Goal: Contribute content: Add original content to the website for others to see

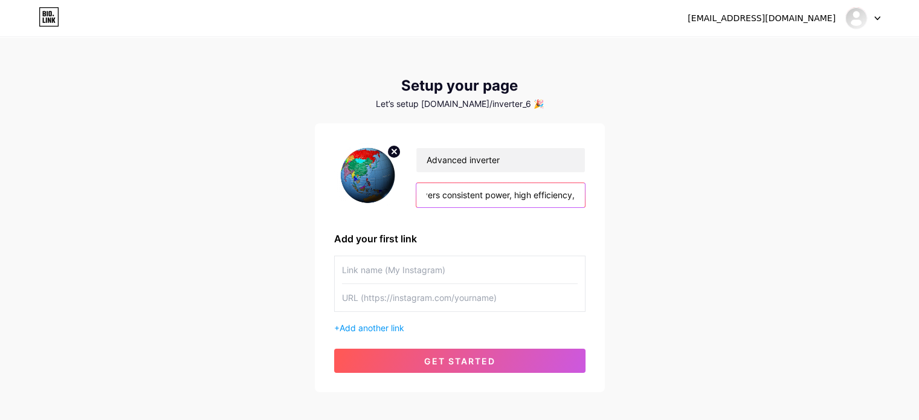
scroll to position [0, 216]
drag, startPoint x: 457, startPoint y: 195, endPoint x: 618, endPoint y: 197, distance: 160.7
click at [618, 197] on div "[EMAIL_ADDRESS][DOMAIN_NAME] Dashboard Logout Setup your page Let’s setup [DOMA…" at bounding box center [459, 215] width 919 height 431
click at [502, 272] on input "text" at bounding box center [460, 269] width 236 height 27
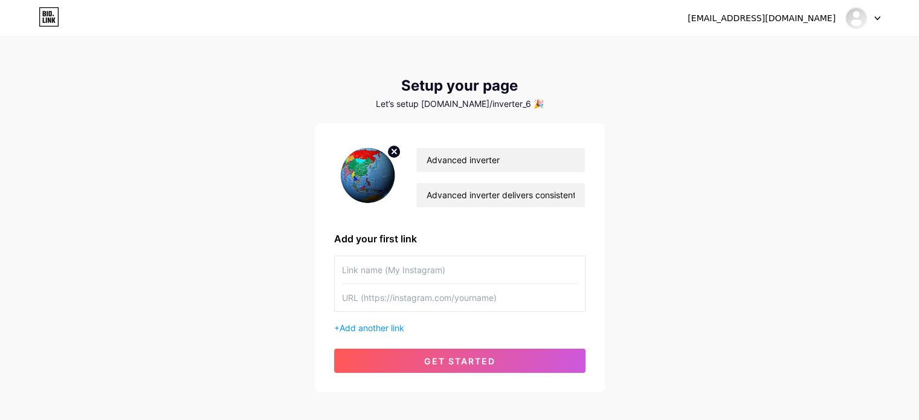
click at [394, 297] on input "text" at bounding box center [460, 297] width 236 height 27
paste input "[URL][DOMAIN_NAME]"
type input "[URL][DOMAIN_NAME]"
click at [382, 275] on input "text" at bounding box center [460, 269] width 236 height 27
paste input "Best small ups power circuit structure and circuit analysis"
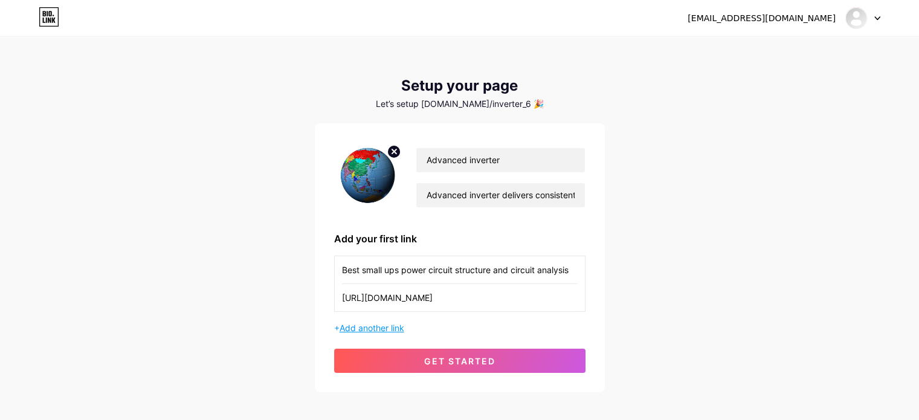
type input "Best small ups power circuit structure and circuit analysis"
click at [360, 326] on span "Add another link" at bounding box center [371, 328] width 65 height 10
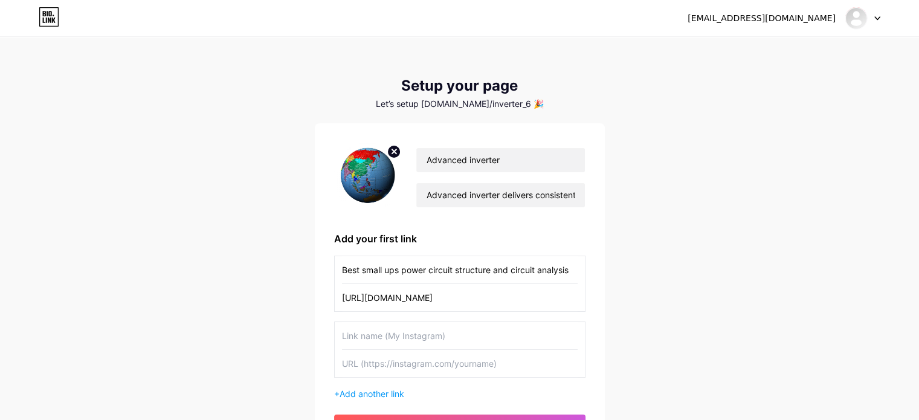
click at [385, 366] on input "text" at bounding box center [460, 363] width 236 height 27
paste input "[URL][DOMAIN_NAME]"
type input "[URL][DOMAIN_NAME]"
click at [380, 330] on input "text" at bounding box center [460, 335] width 236 height 27
paste input "Science Solar Energy System Examples Engineering"
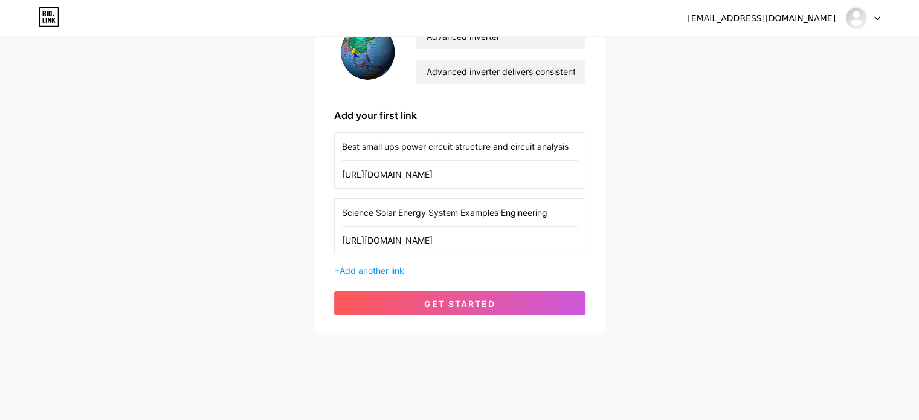
scroll to position [124, 0]
type input "Science Solar Energy System Examples Engineering"
click at [372, 270] on span "Add another link" at bounding box center [371, 270] width 65 height 10
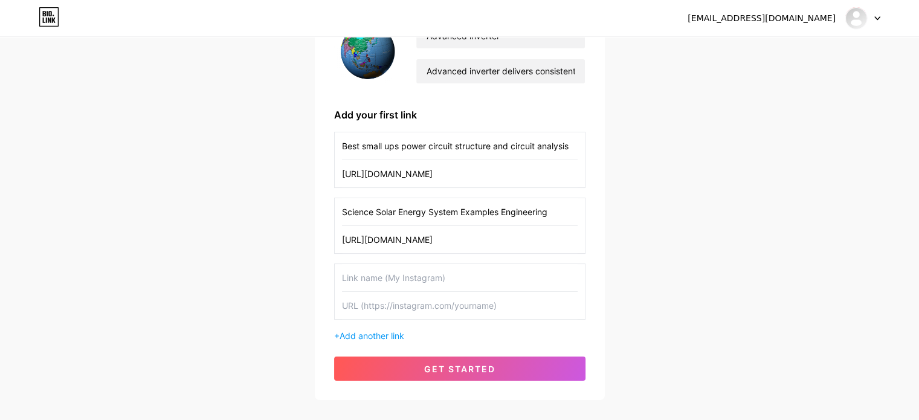
click at [385, 301] on input "text" at bounding box center [460, 305] width 236 height 27
paste input "[URL][DOMAIN_NAME]"
type input "[URL][DOMAIN_NAME]"
click at [394, 282] on input "text" at bounding box center [460, 277] width 236 height 27
paste input "Knowledge sharing about 12v lithium ion rechargeable battery pack"
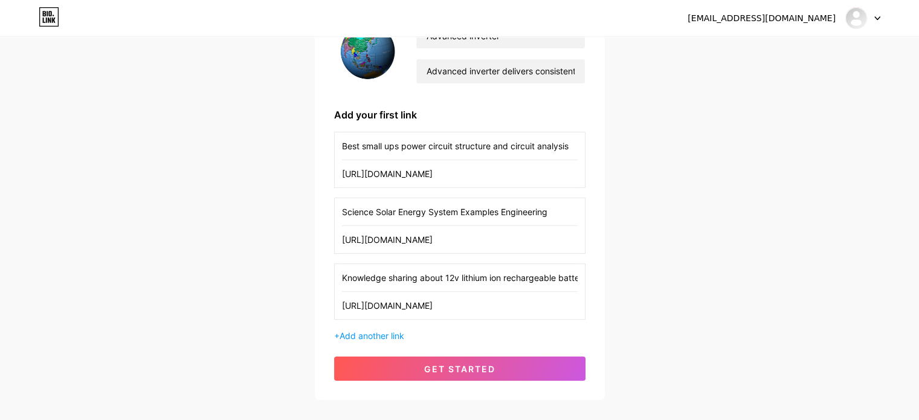
scroll to position [0, 33]
type input "Knowledge sharing about 12v lithium ion rechargeable battery pack"
click at [382, 333] on span "Add another link" at bounding box center [371, 335] width 65 height 10
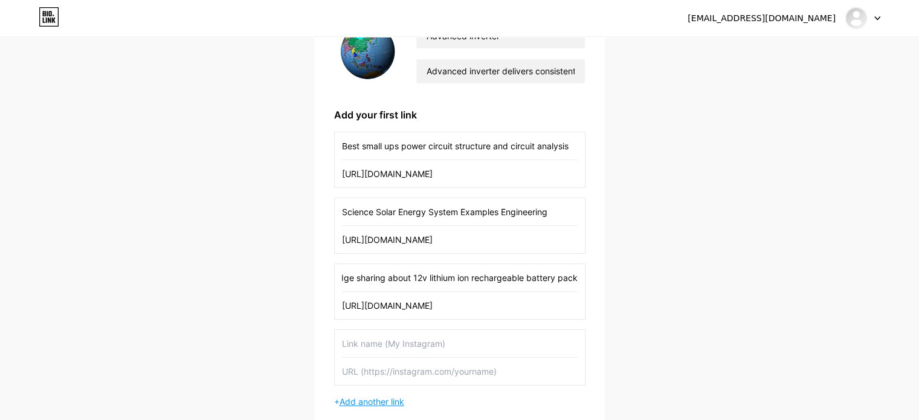
scroll to position [0, 0]
click at [396, 371] on input "text" at bounding box center [460, 371] width 236 height 27
paste input "[URL][DOMAIN_NAME]"
type input "[URL][DOMAIN_NAME]"
click at [379, 345] on input "text" at bounding box center [460, 343] width 236 height 27
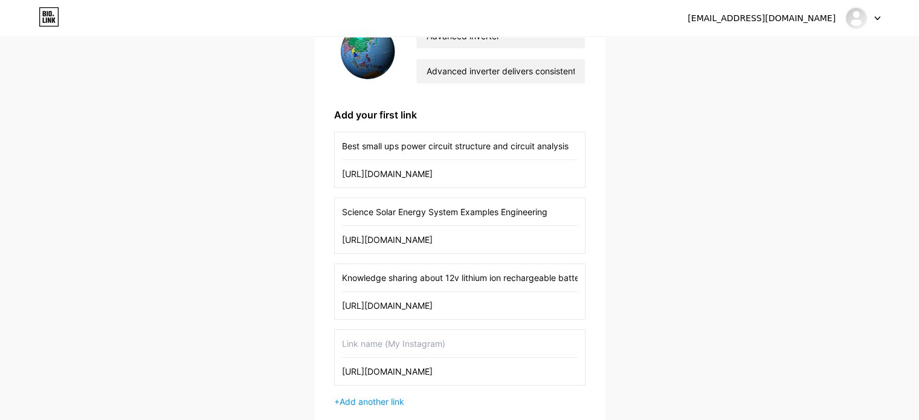
paste input "- Grid Connected Solar PV Electric Power"
click at [348, 338] on input "- Grid Connected Solar PV Electric Power" at bounding box center [460, 343] width 236 height 27
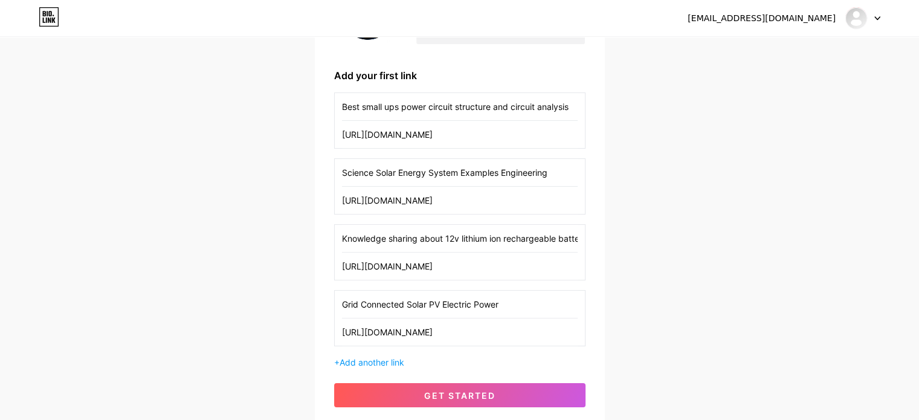
scroll to position [196, 0]
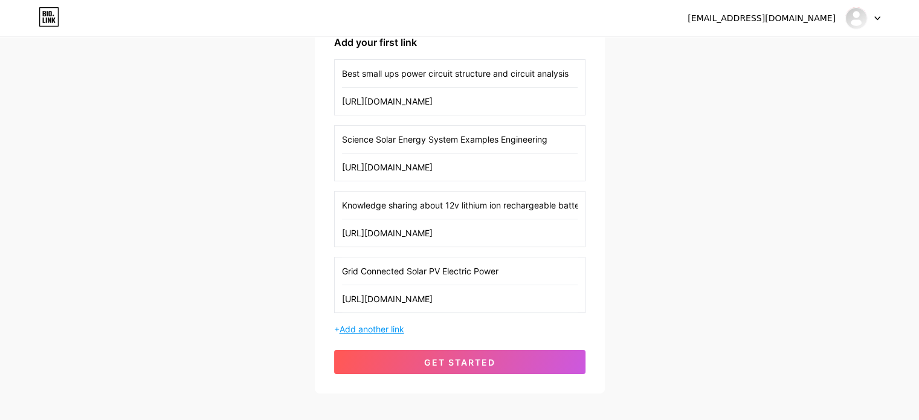
type input "Grid Connected Solar PV Electric Power"
click at [382, 327] on span "Add another link" at bounding box center [371, 329] width 65 height 10
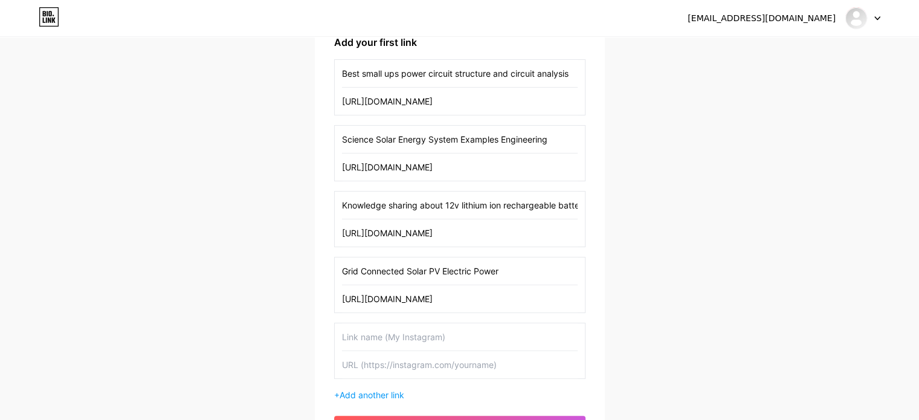
click at [394, 358] on input "text" at bounding box center [460, 364] width 236 height 27
paste input "[URL][DOMAIN_NAME]"
type input "[URL][DOMAIN_NAME]"
click at [365, 335] on input "text" at bounding box center [460, 336] width 236 height 27
paste input "Most efficient photovoltaic solar power panels design and production process"
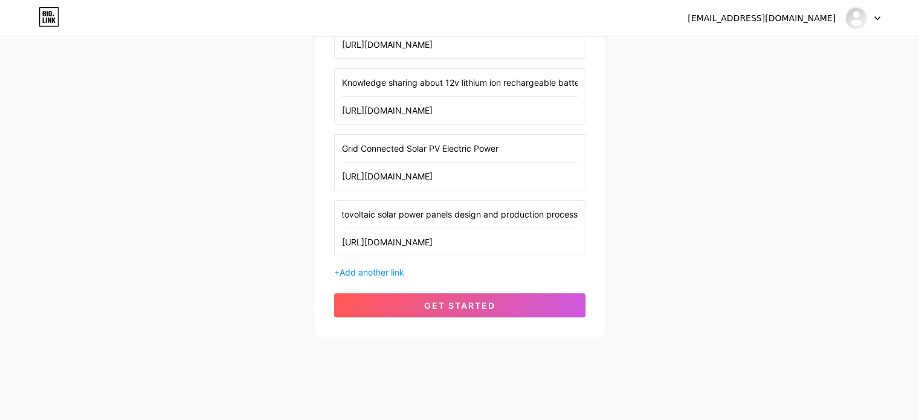
scroll to position [321, 0]
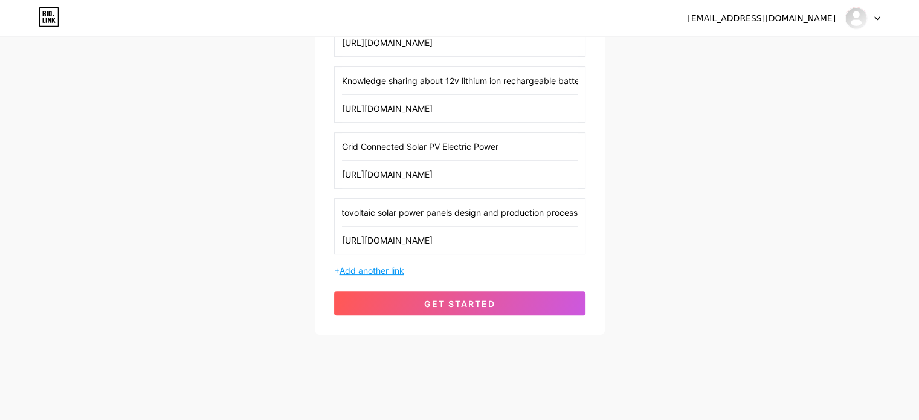
type input "Most efficient photovoltaic solar power panels design and production process"
click at [377, 269] on span "Add another link" at bounding box center [371, 270] width 65 height 10
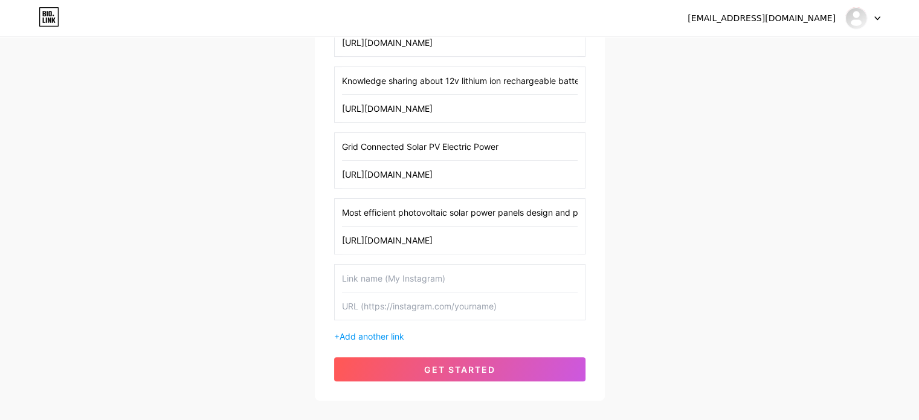
click at [420, 309] on input "text" at bounding box center [460, 305] width 236 height 27
paste input "[URL][DOMAIN_NAME]"
type input "[URL][DOMAIN_NAME]"
click at [384, 280] on input "text" at bounding box center [460, 278] width 236 height 27
paste input "Principle and application of solar power energy photovoltaic system"
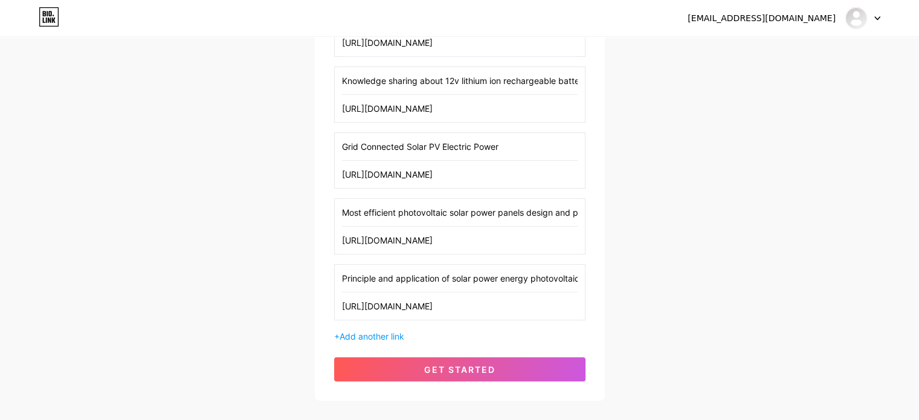
scroll to position [0, 34]
type input "Principle and application of solar power energy photovoltaic system"
click at [374, 334] on span "Add another link" at bounding box center [371, 336] width 65 height 10
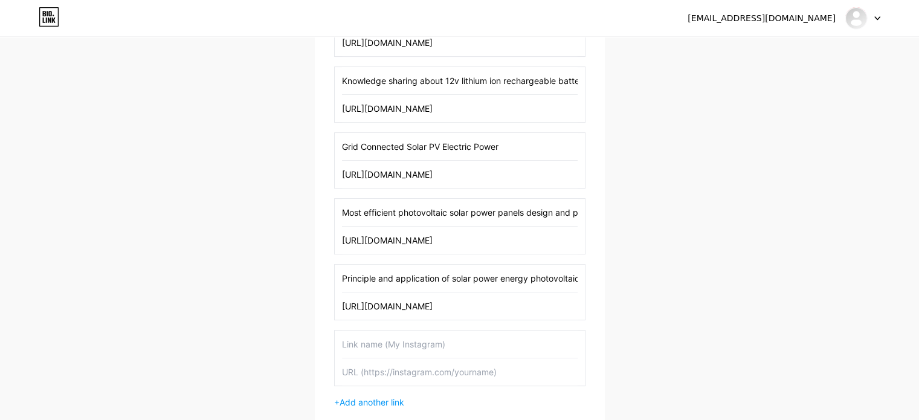
click at [397, 371] on input "text" at bounding box center [460, 371] width 236 height 27
paste input "[URL][DOMAIN_NAME]"
type input "[URL][DOMAIN_NAME]"
click at [406, 333] on input "text" at bounding box center [460, 343] width 236 height 27
paste input "3 phase online ups uninterruptible power supply electrical Circuit knowledge"
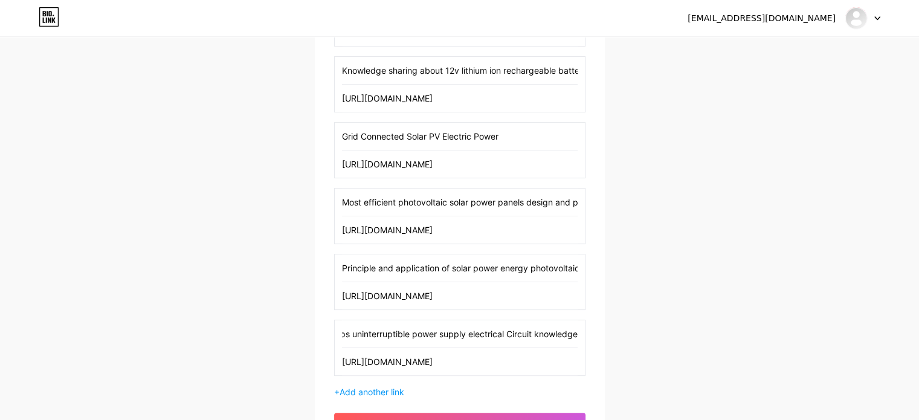
scroll to position [452, 0]
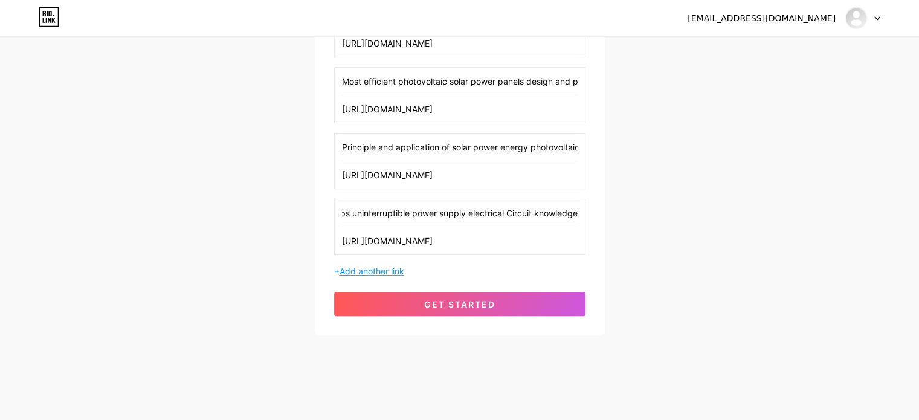
type input "3 phase online ups uninterruptible power supply electrical Circuit knowledge"
click at [374, 268] on span "Add another link" at bounding box center [371, 271] width 65 height 10
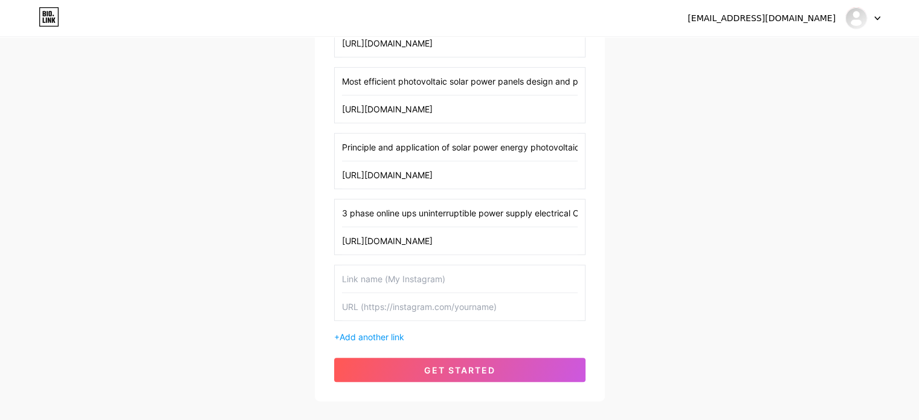
click at [418, 306] on input "text" at bounding box center [460, 306] width 236 height 27
paste input "[URL][DOMAIN_NAME]"
type input "[URL][DOMAIN_NAME]"
click at [423, 277] on input "text" at bounding box center [460, 278] width 236 height 27
paste input "Best energy power sealed deep cycle car battery technology and application"
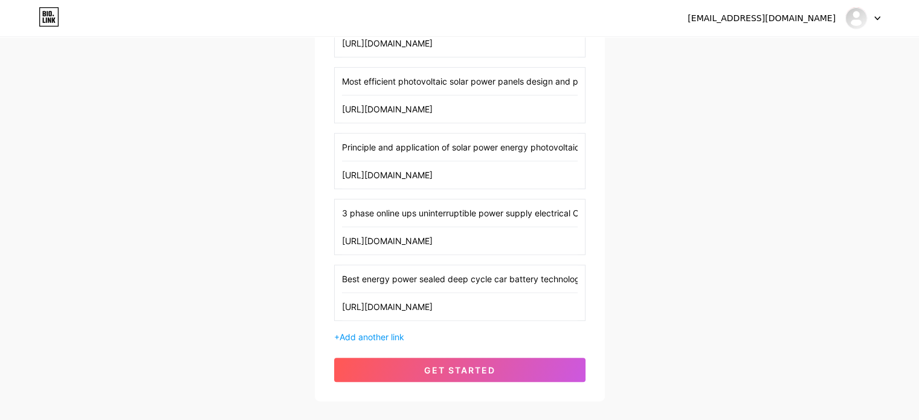
scroll to position [0, 70]
type input "Best energy power sealed deep cycle car battery technology and application"
click at [387, 333] on span "Add another link" at bounding box center [371, 337] width 65 height 10
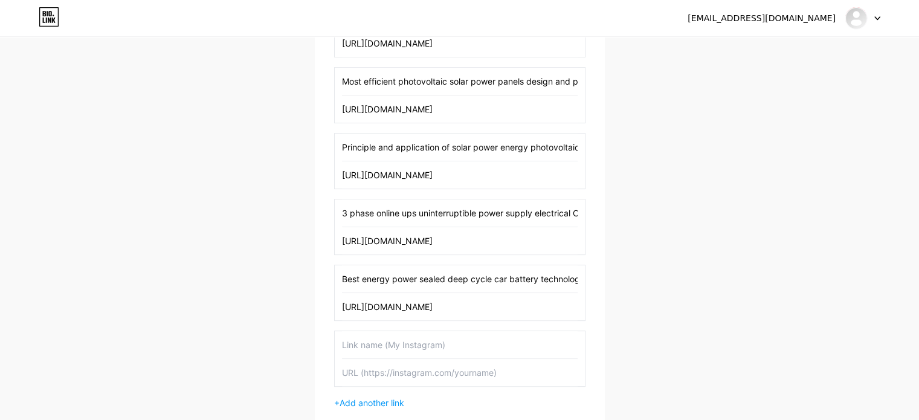
click at [396, 367] on input "text" at bounding box center [460, 372] width 236 height 27
paste input "[URL][DOMAIN_NAME]"
type input "[URL][DOMAIN_NAME]"
click at [412, 343] on input "text" at bounding box center [460, 344] width 236 height 27
paste input "Photovoltaic on grid solar power generation inverter technology"
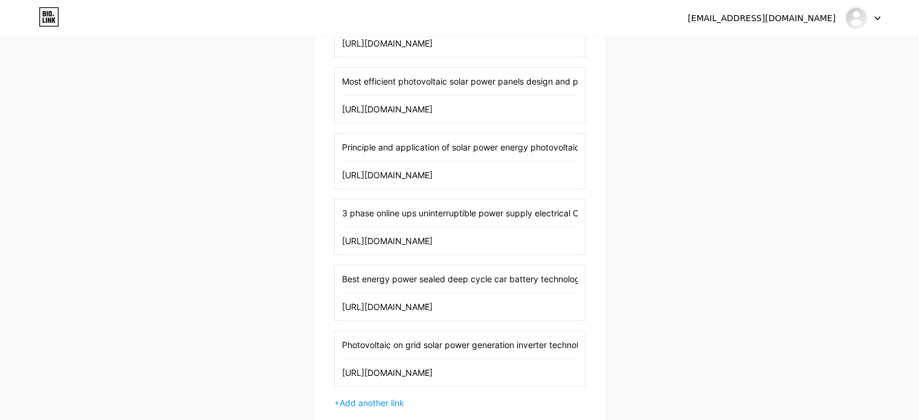
scroll to position [0, 18]
type input "Photovoltaic on grid solar power generation inverter technology"
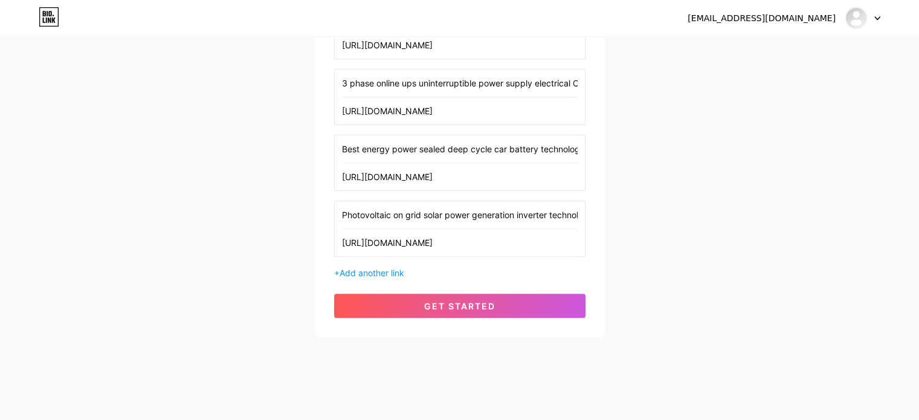
scroll to position [582, 0]
click at [373, 268] on span "Add another link" at bounding box center [371, 272] width 65 height 10
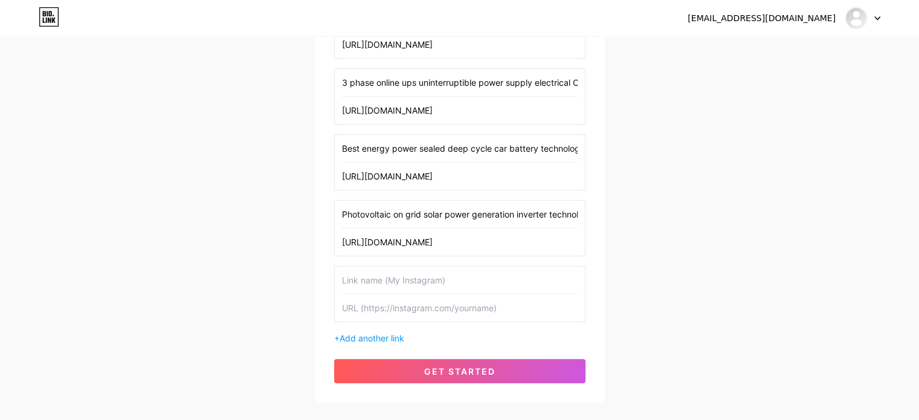
click at [393, 312] on input "text" at bounding box center [460, 307] width 236 height 27
paste input "[URL][DOMAIN_NAME]"
type input "[URL][DOMAIN_NAME]"
click at [411, 278] on input "text" at bounding box center [460, 279] width 236 height 27
paste input "Complete best off grid outdoor solar based LED lighting system"
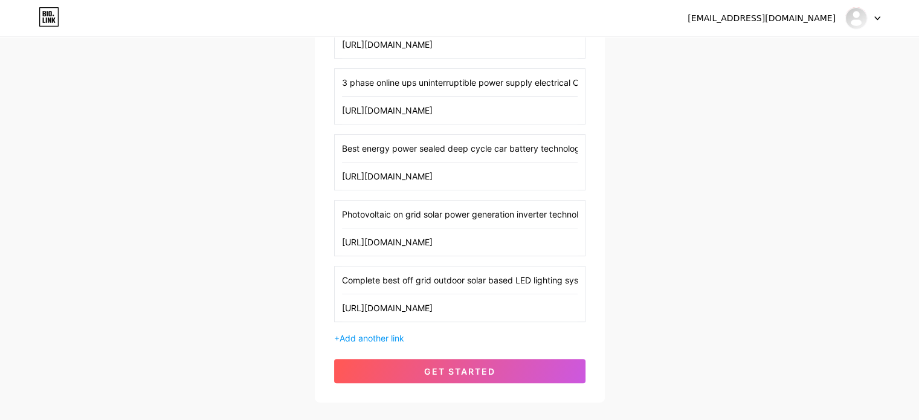
scroll to position [0, 18]
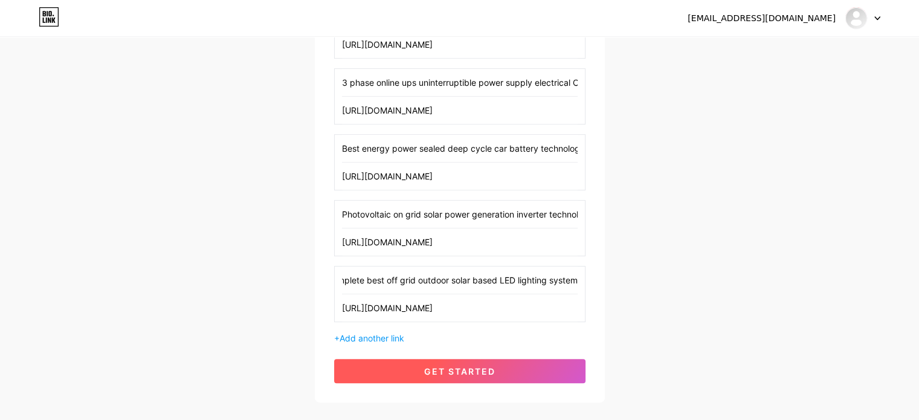
type input "Complete best off grid outdoor solar based LED lighting system"
click at [439, 368] on span "get started" at bounding box center [459, 371] width 71 height 10
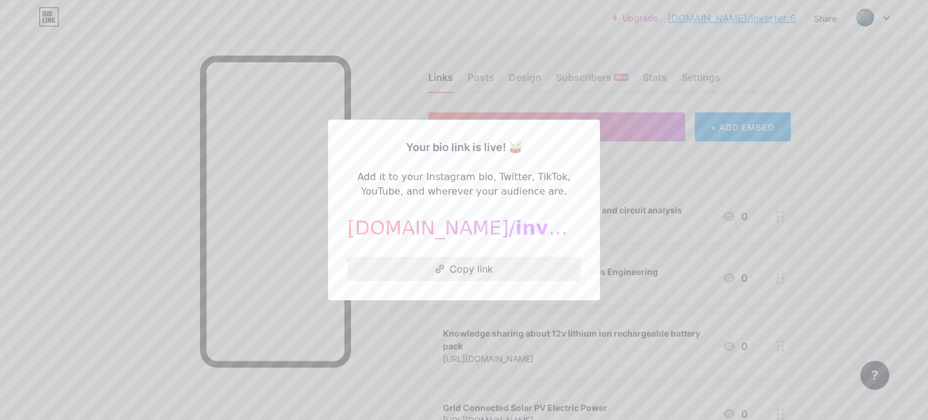
click at [475, 268] on button "Copy link" at bounding box center [463, 269] width 233 height 24
